Goal: Information Seeking & Learning: Learn about a topic

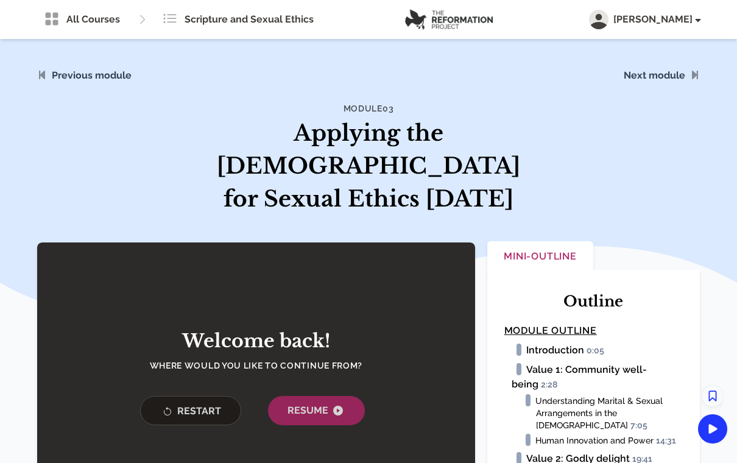
click at [340, 406] on icon "button" at bounding box center [338, 411] width 10 height 10
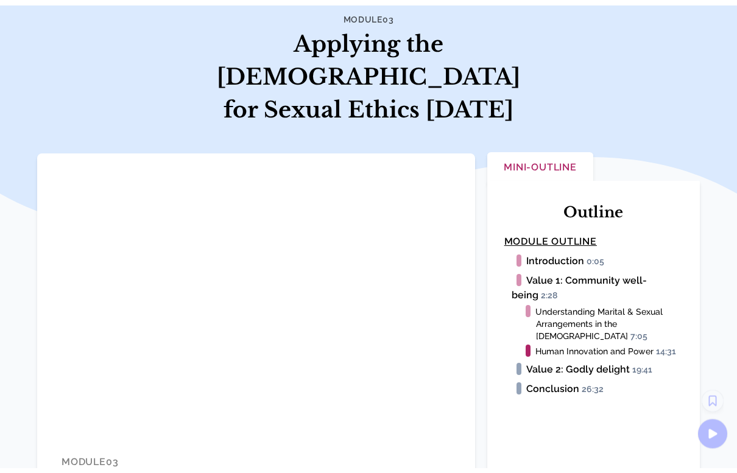
scroll to position [15, 0]
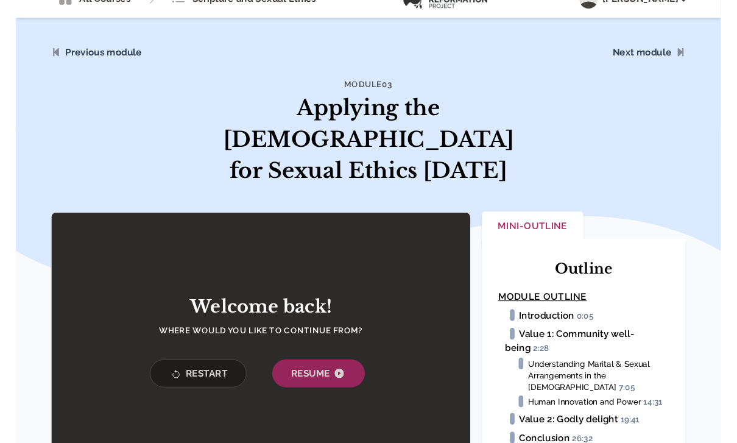
scroll to position [30, 0]
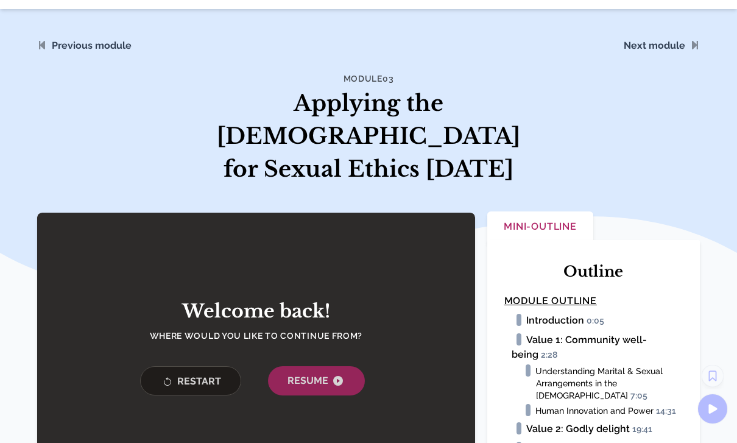
click at [317, 366] on button "Resume" at bounding box center [316, 380] width 97 height 29
